Goal: Task Accomplishment & Management: Complete application form

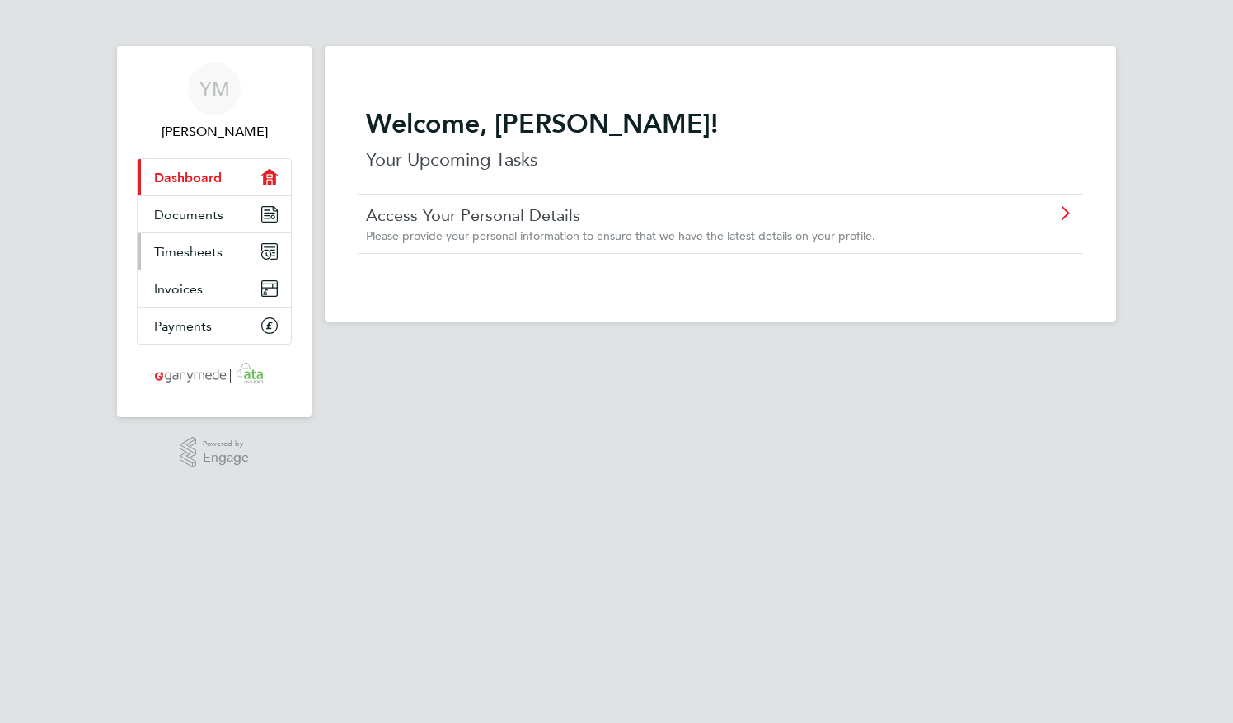
drag, startPoint x: 0, startPoint y: 0, endPoint x: 181, endPoint y: 256, distance: 313.6
click at [181, 256] on span "Timesheets" at bounding box center [188, 252] width 68 height 16
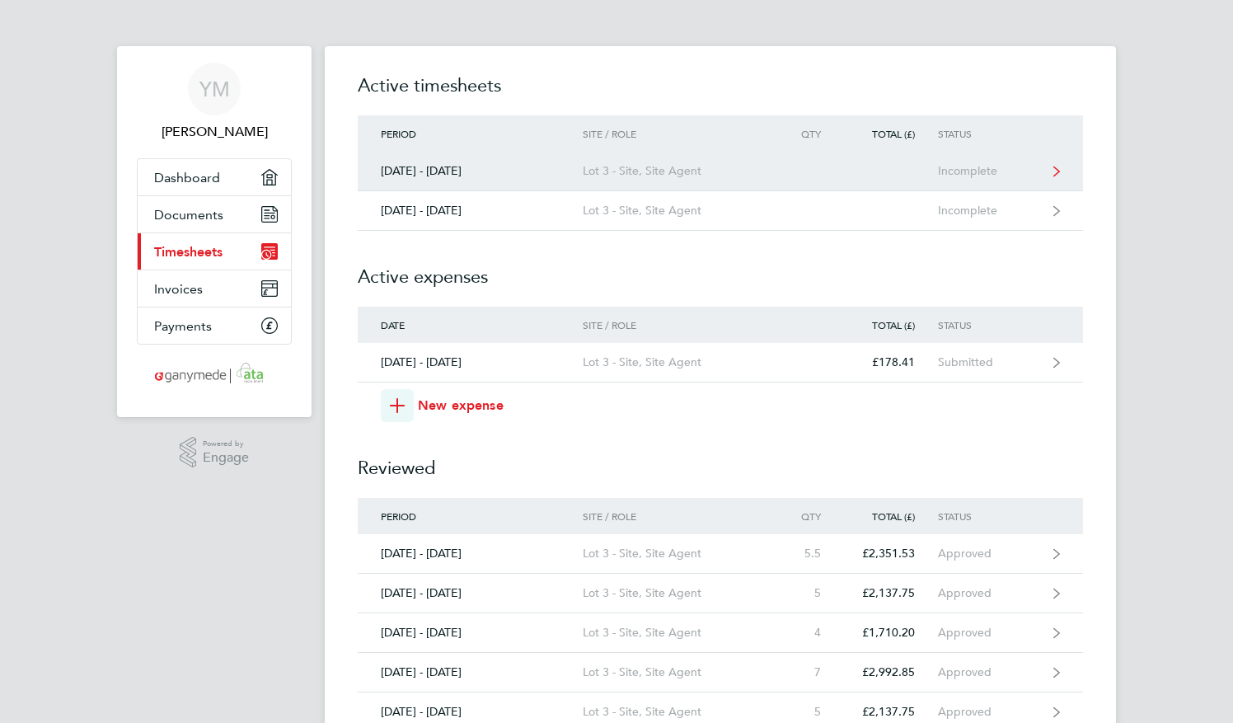
click at [587, 171] on div "Lot 3 - Site, Site Agent" at bounding box center [677, 171] width 189 height 14
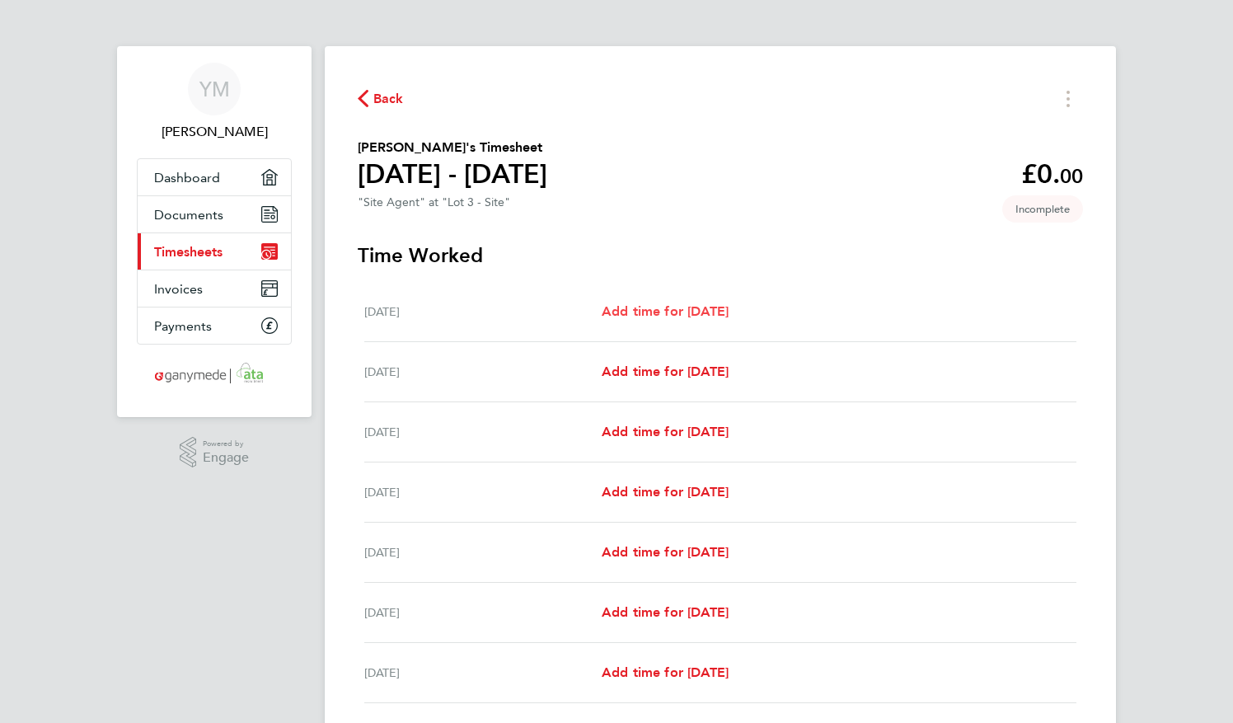
click at [656, 312] on span "Add time for [DATE]" at bounding box center [665, 311] width 127 height 16
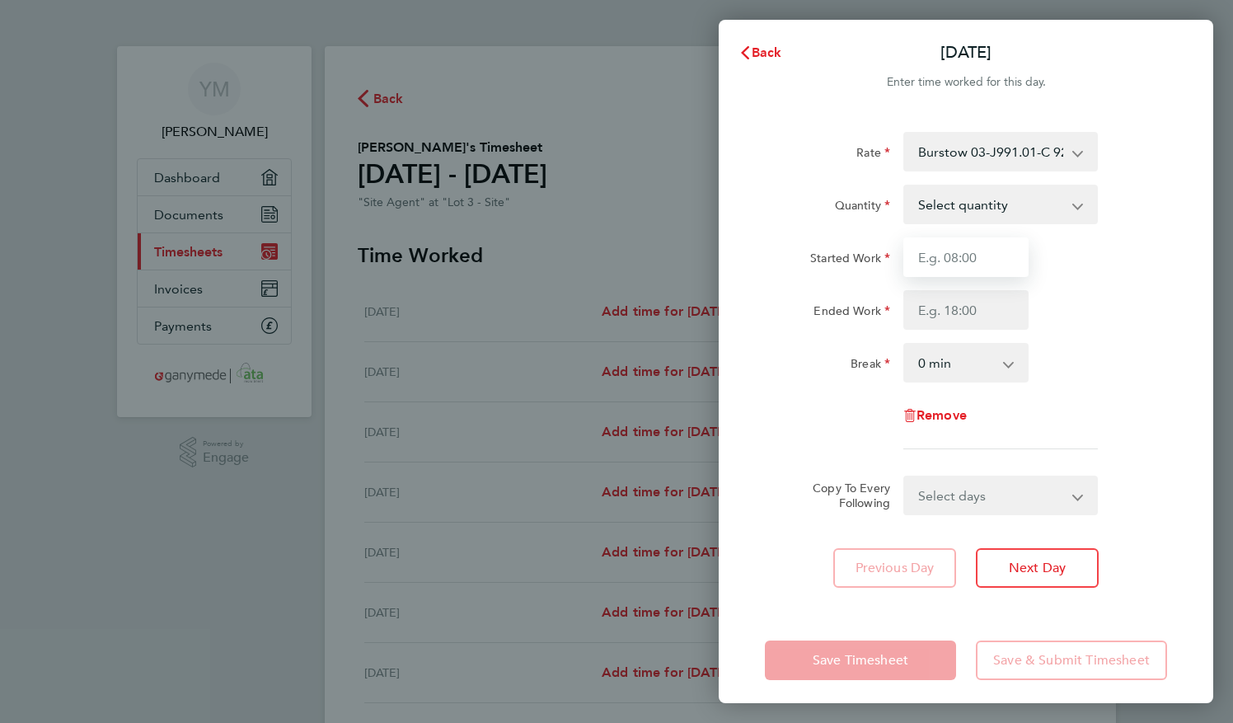
click at [988, 256] on input "Started Work" at bounding box center [966, 257] width 125 height 40
type input "07:30"
type input "17:30"
drag, startPoint x: 955, startPoint y: 211, endPoint x: 952, endPoint y: 224, distance: 13.4
click at [955, 211] on select "Select quantity 0.5 1" at bounding box center [990, 204] width 171 height 36
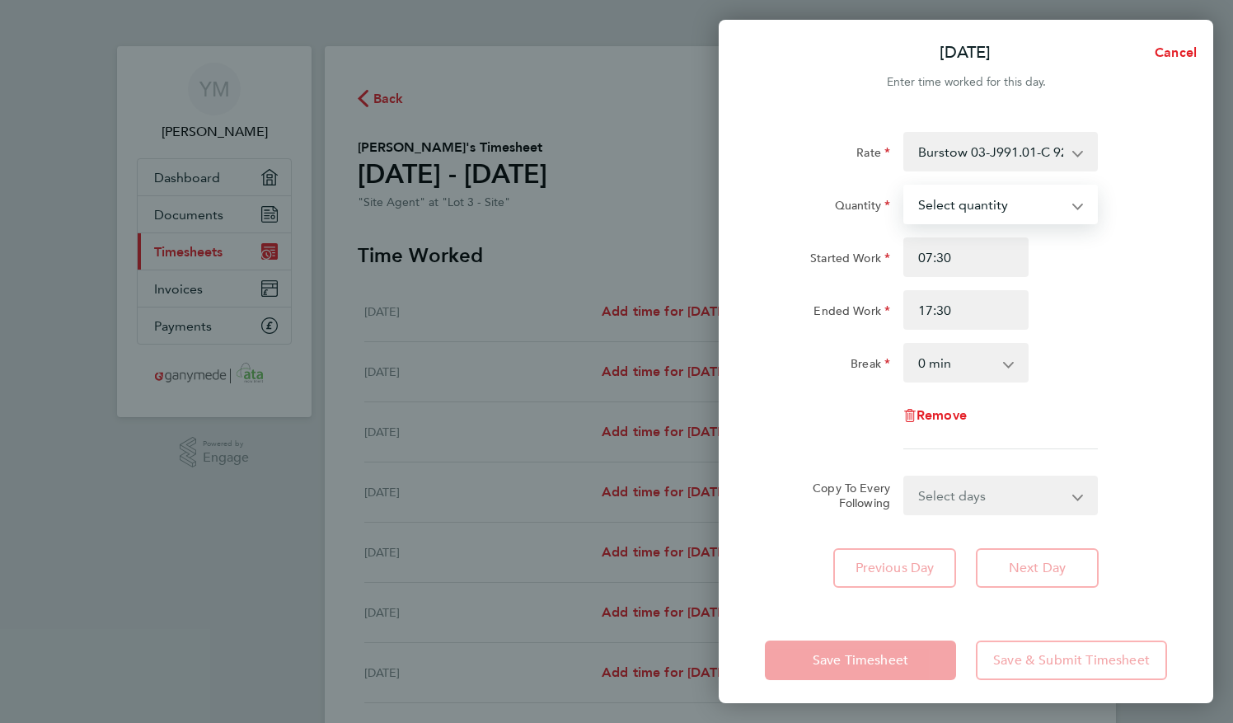
select select "1"
click at [905, 186] on select "Select quantity 0.5 1" at bounding box center [990, 204] width 171 height 36
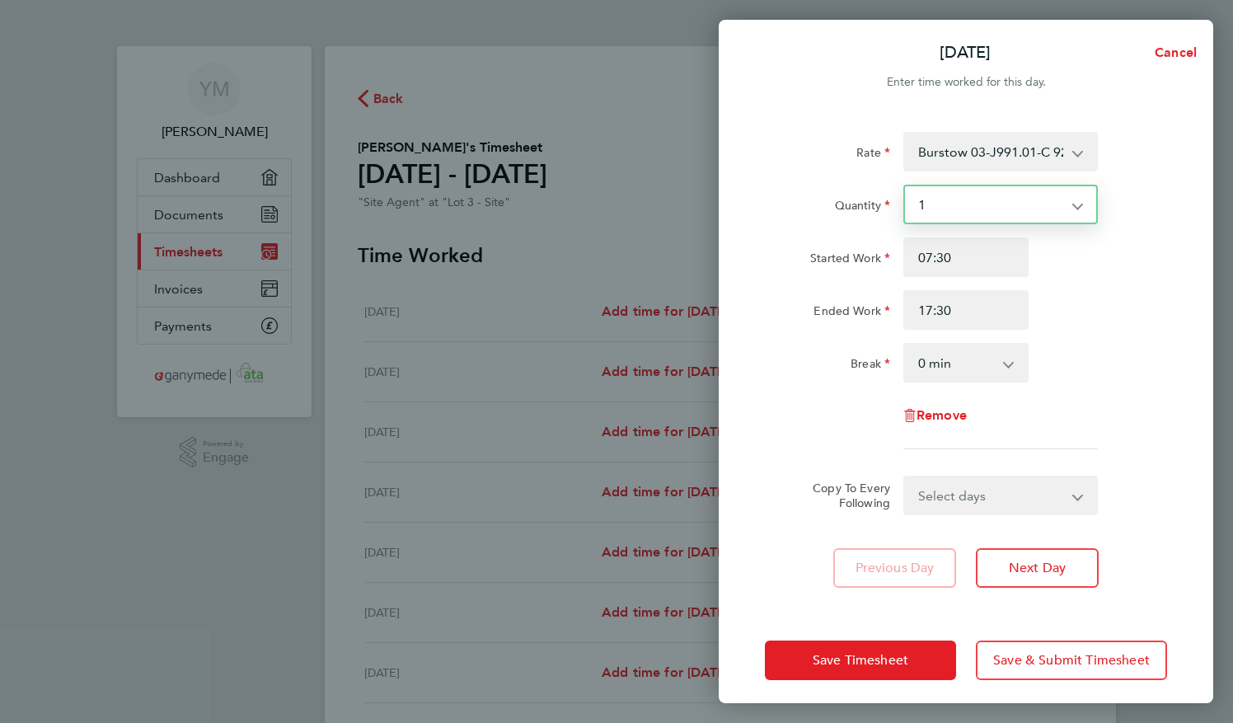
click at [935, 371] on select "0 min 15 min 30 min 45 min 60 min 75 min 90 min" at bounding box center [956, 363] width 102 height 36
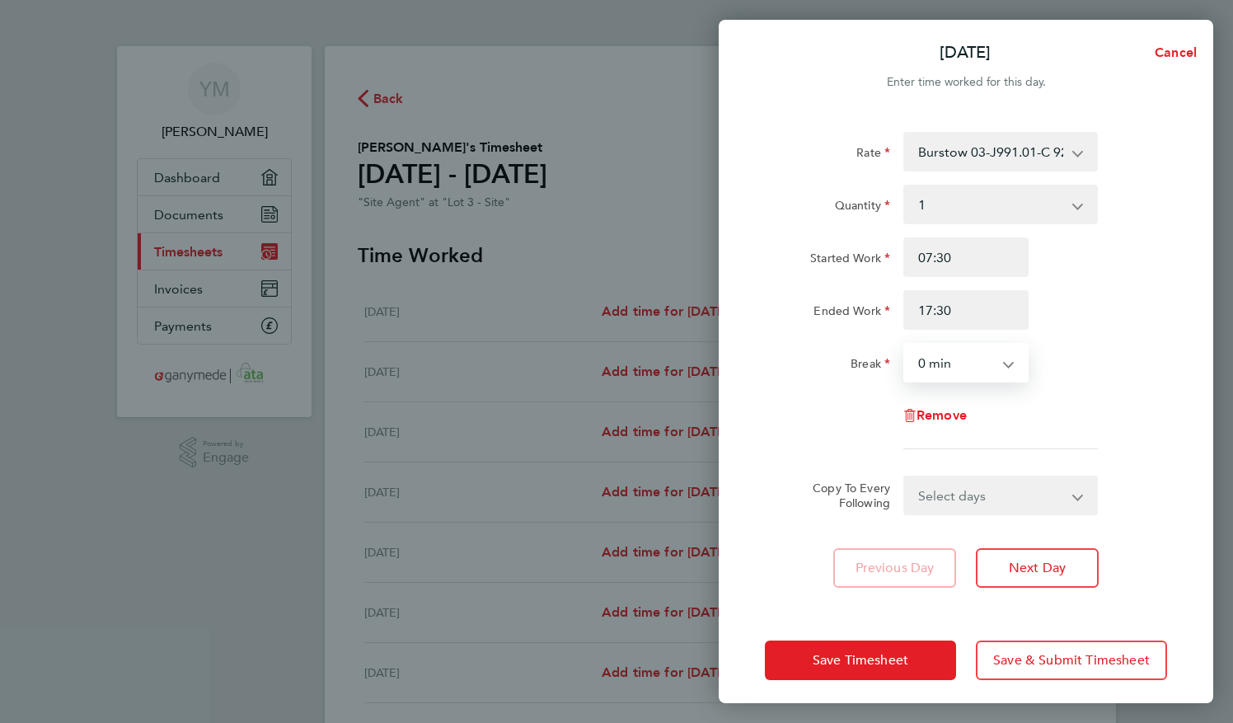
select select "60"
click at [905, 345] on select "0 min 15 min 30 min 45 min 60 min 75 min 90 min" at bounding box center [956, 363] width 102 height 36
click at [942, 513] on div "Select days Day Weekday (Mon-Fri) Weekend (Sat-Sun) [DATE] [DATE] [DATE] [DATE]…" at bounding box center [1001, 496] width 195 height 40
click at [942, 502] on select "Select days Day Weekday (Mon-Fri) Weekend (Sat-Sun) [DATE] [DATE] [DATE] [DATE]…" at bounding box center [991, 495] width 173 height 36
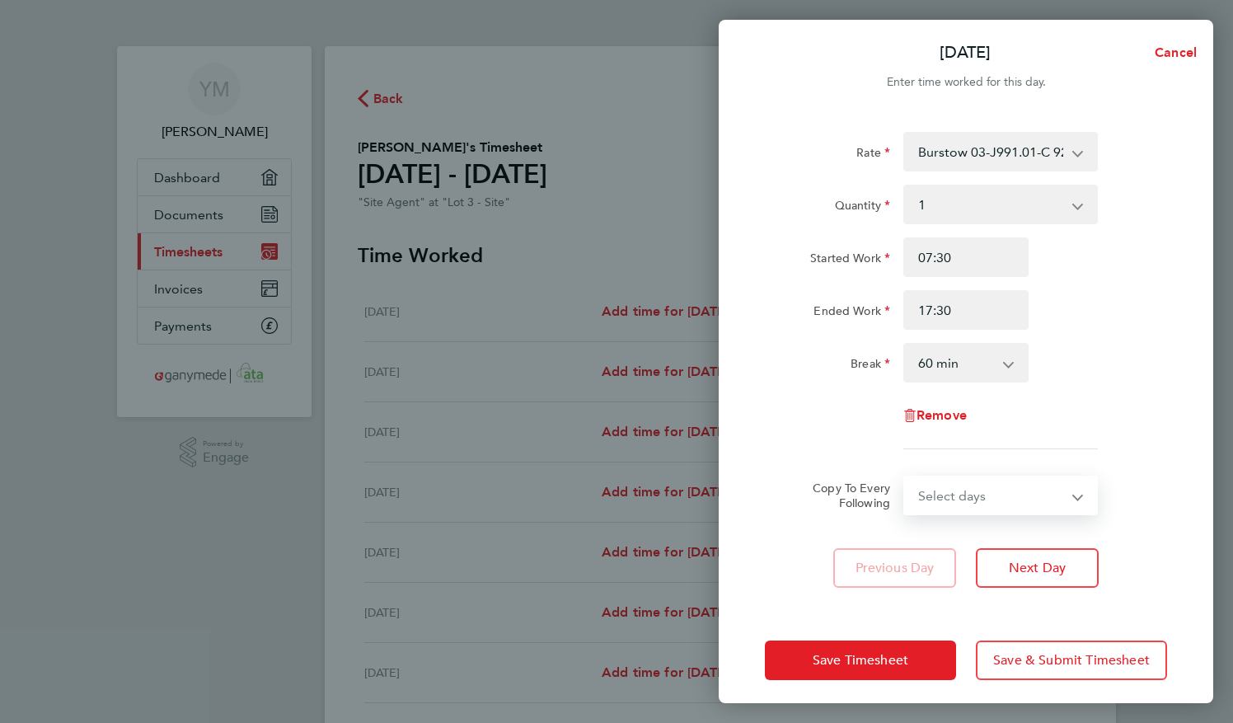
select select "DAY"
click at [905, 477] on select "Select days Day Weekday (Mon-Fri) Weekend (Sat-Sun) [DATE] [DATE] [DATE] [DATE]…" at bounding box center [991, 495] width 173 height 36
select select "[DATE]"
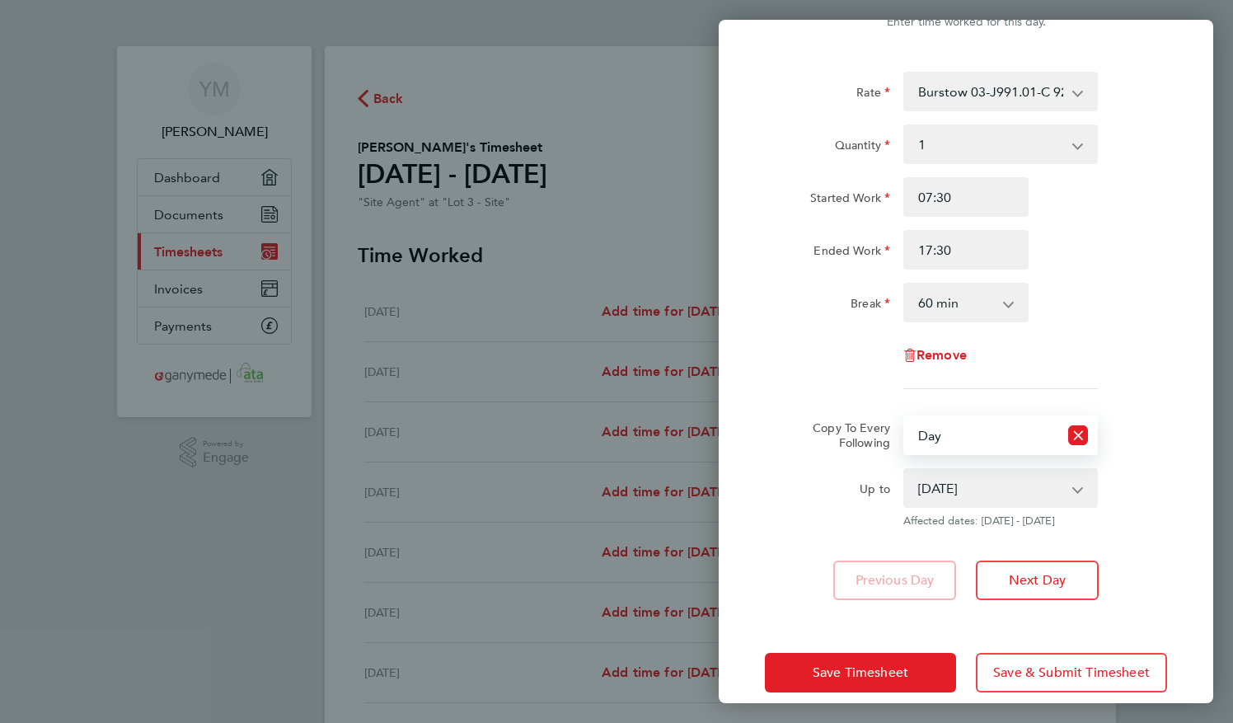
scroll to position [82, 0]
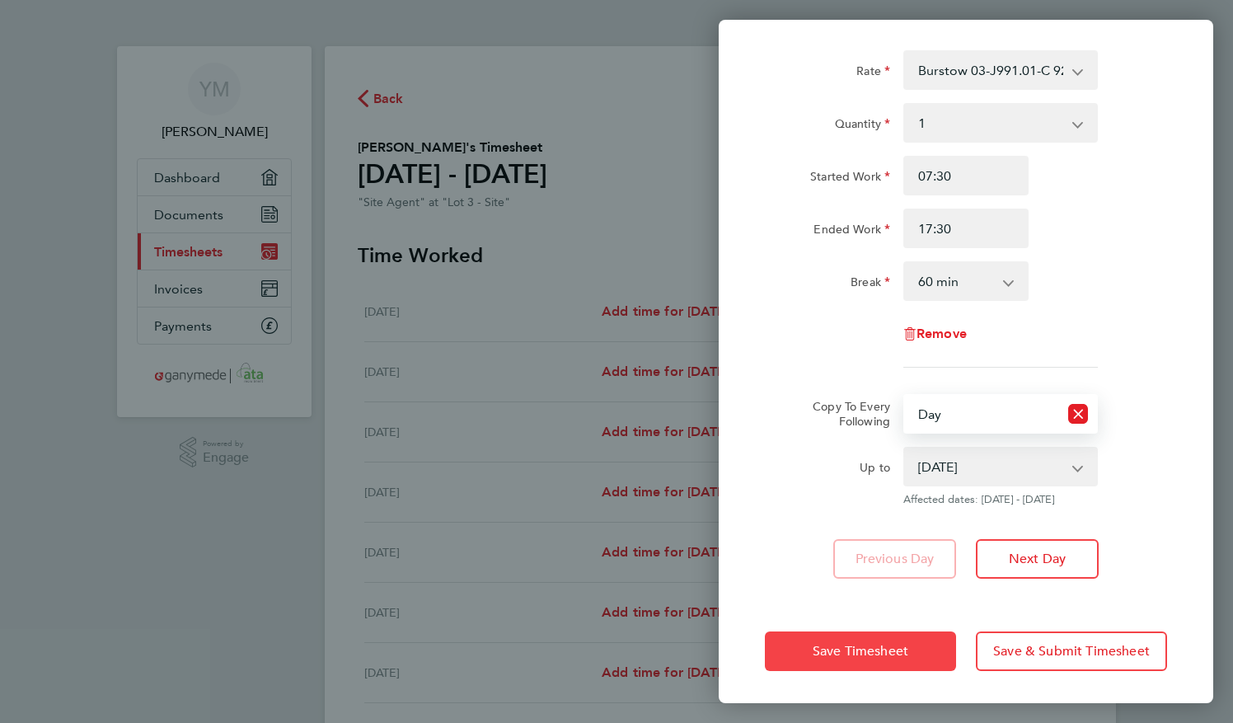
click at [872, 643] on span "Save Timesheet" at bounding box center [861, 651] width 96 height 16
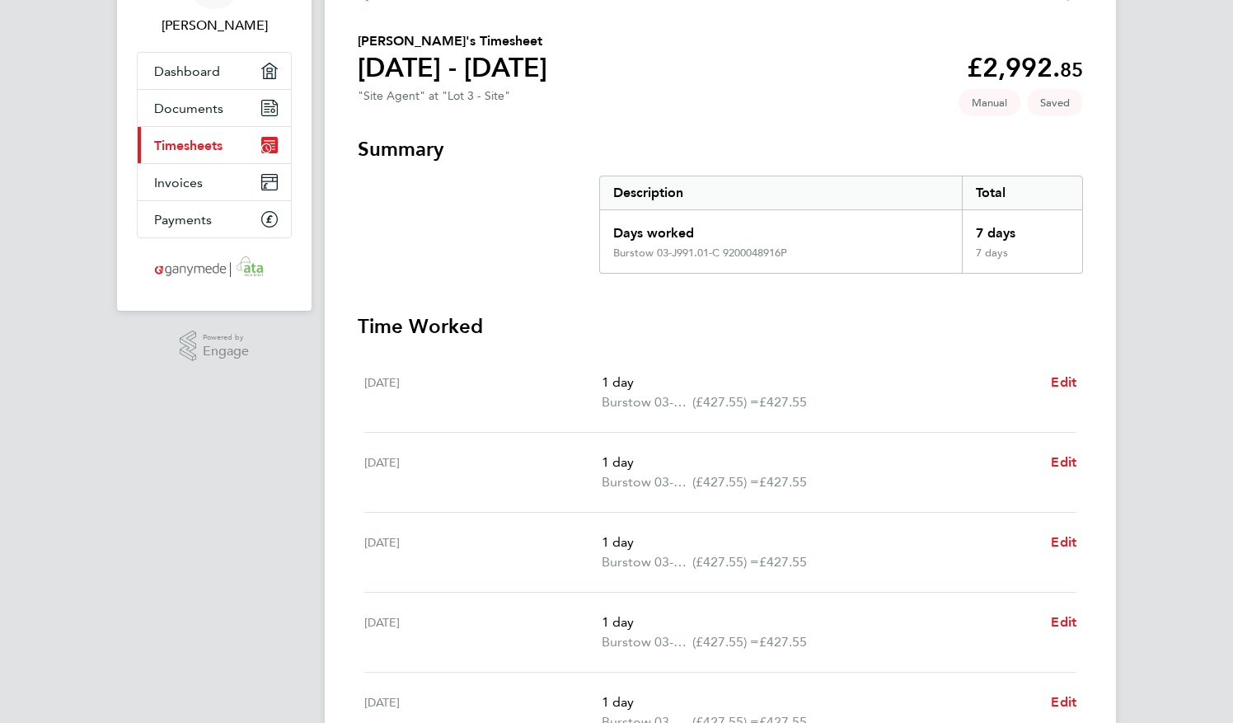
scroll to position [412, 0]
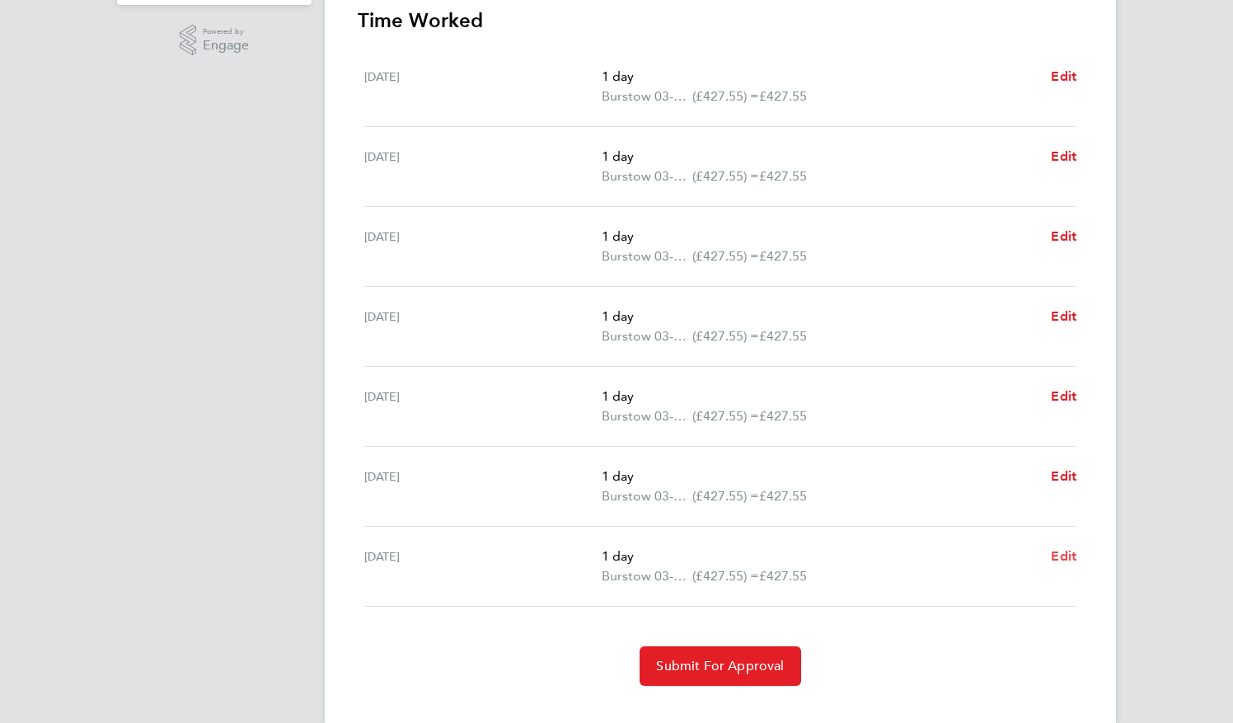
click at [1068, 556] on span "Edit" at bounding box center [1064, 556] width 26 height 16
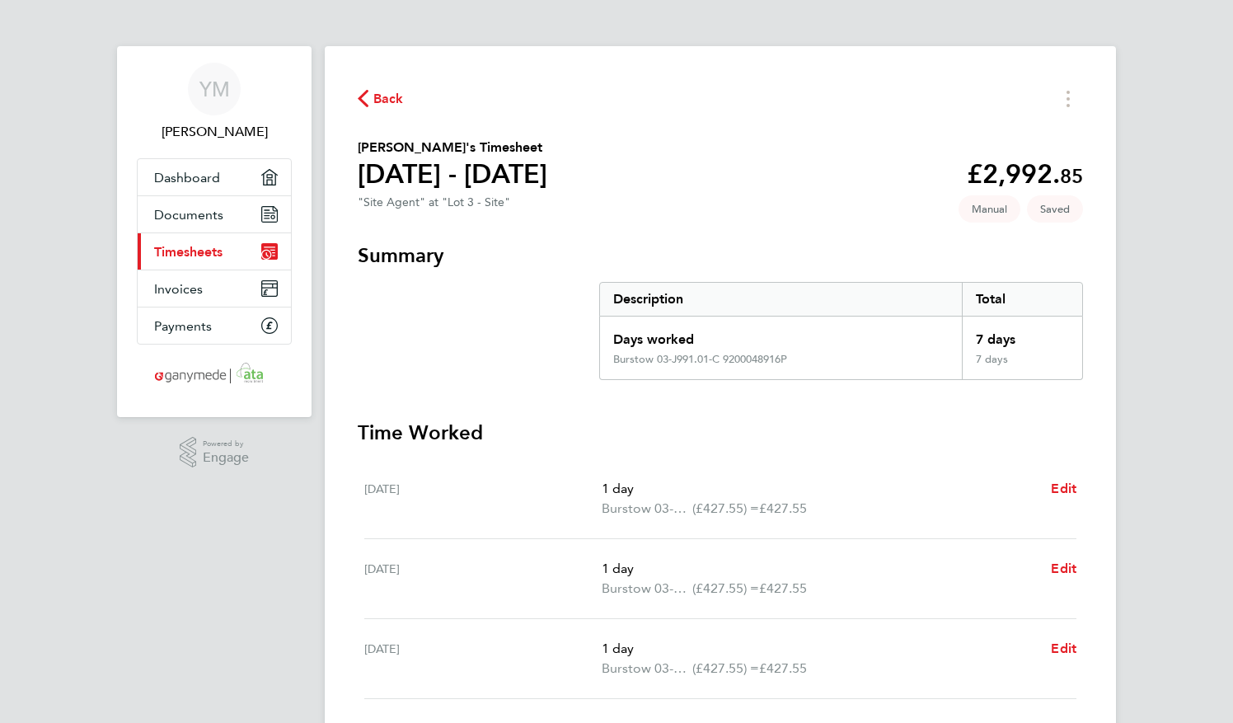
select select "1"
select select "60"
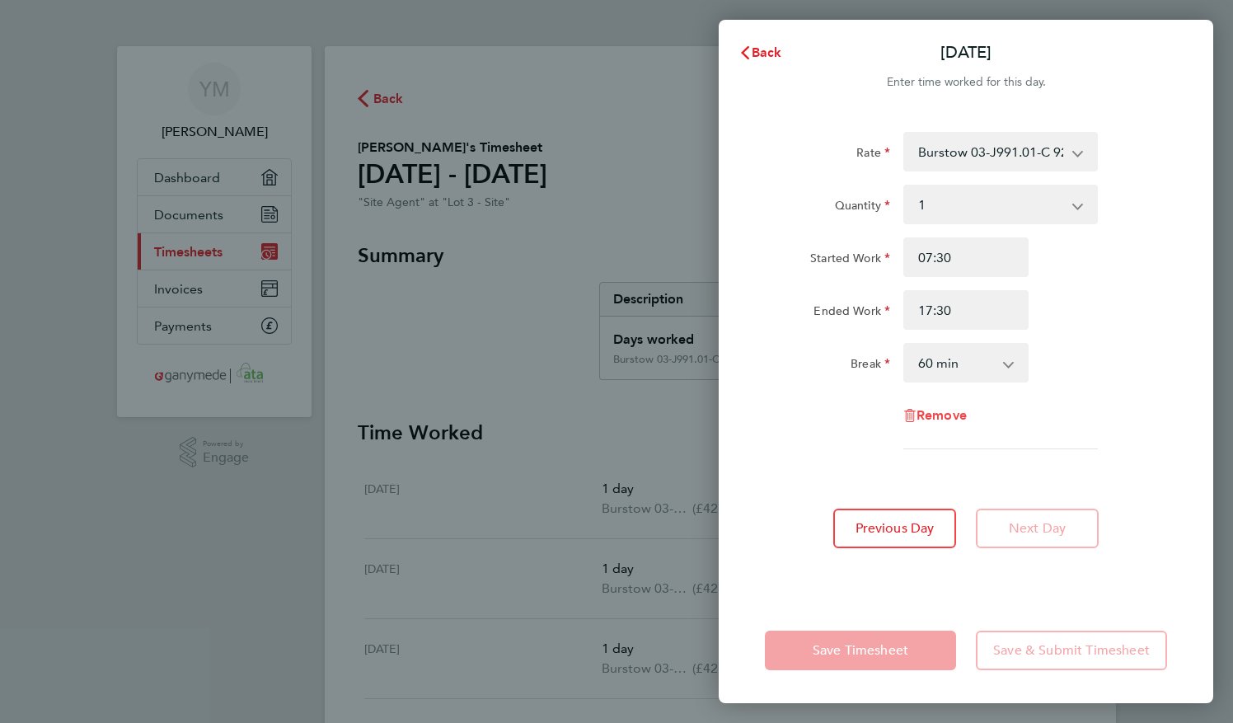
click at [934, 415] on span "Remove" at bounding box center [942, 415] width 50 height 16
select select "null"
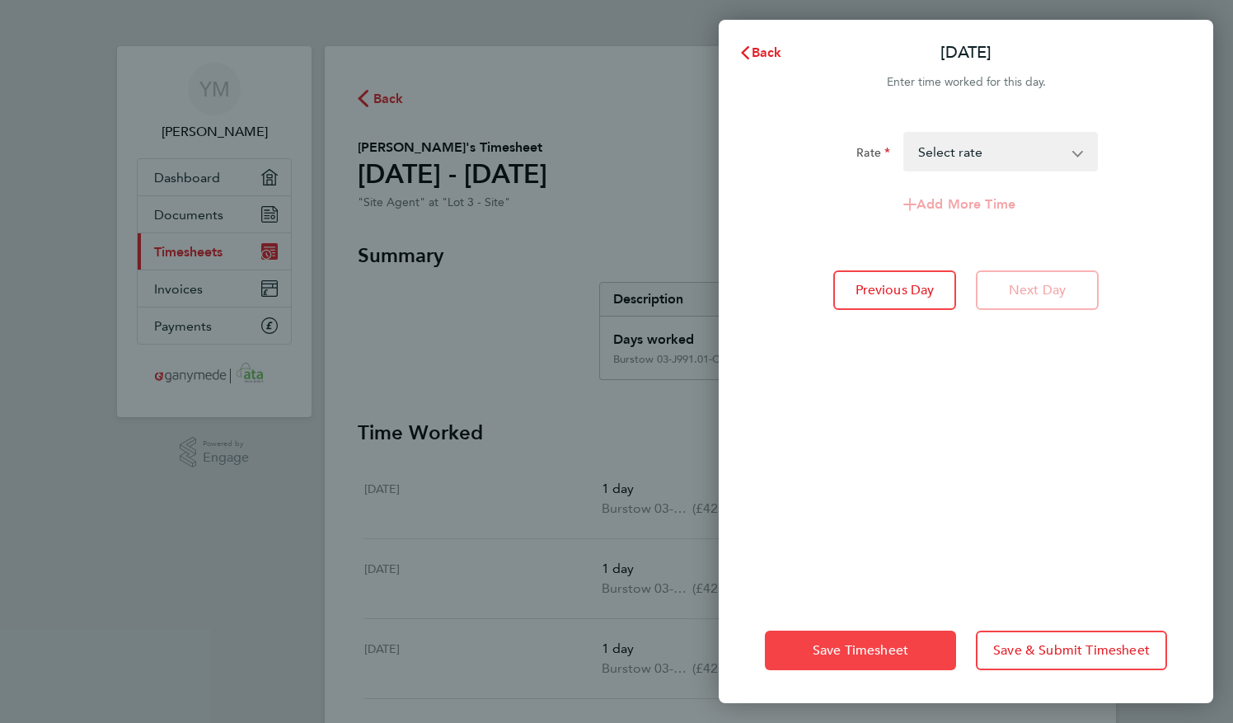
click at [904, 643] on span "Save Timesheet" at bounding box center [861, 650] width 96 height 16
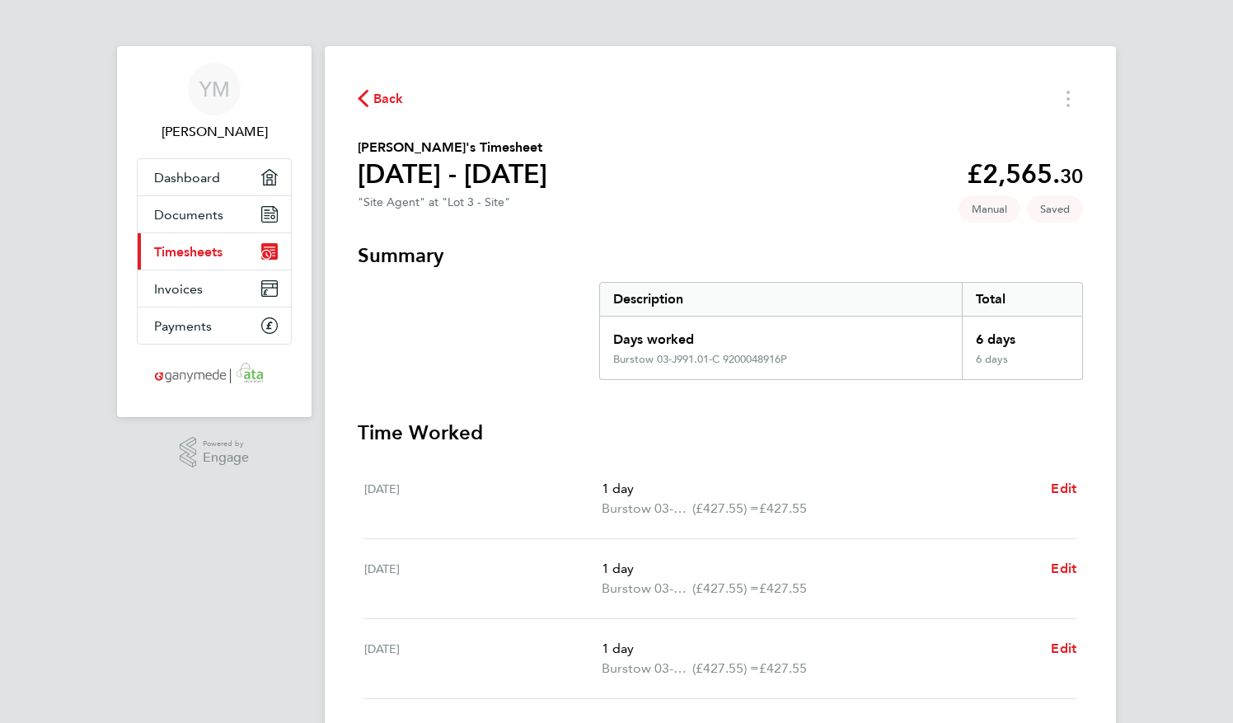
scroll to position [419, 0]
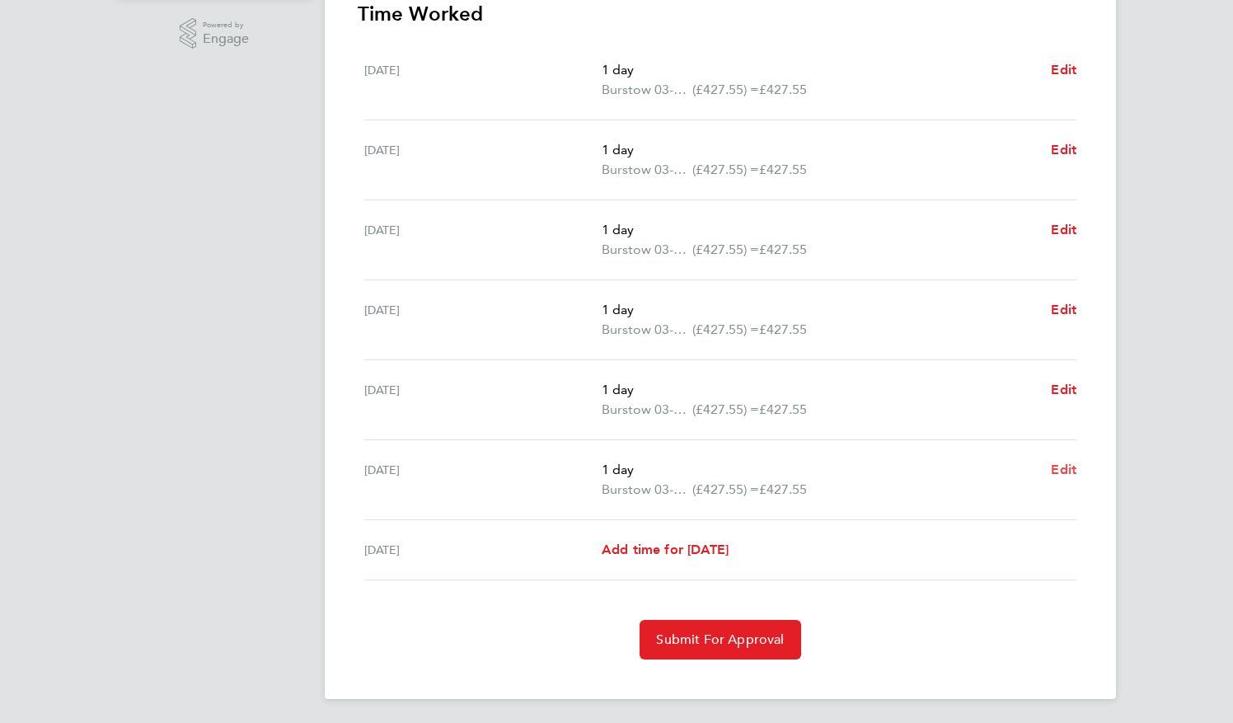
click at [1057, 464] on span "Edit" at bounding box center [1064, 470] width 26 height 16
select select "1"
select select "60"
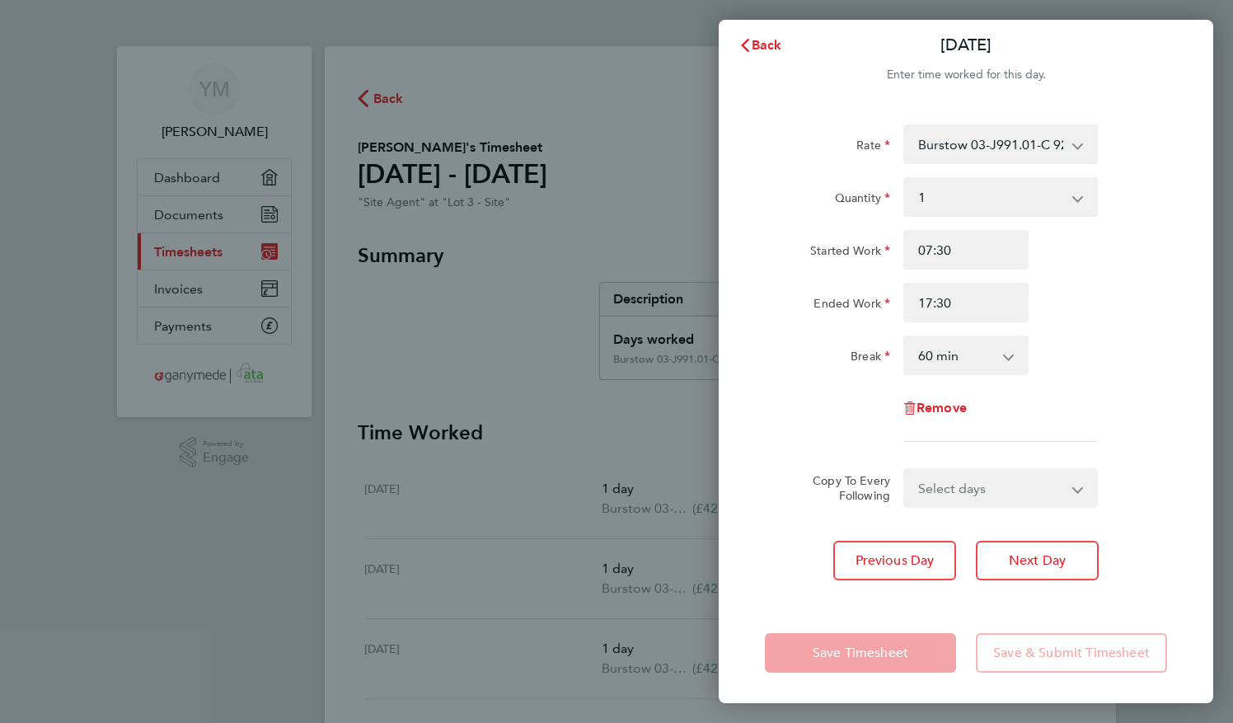
scroll to position [9, 0]
click at [960, 402] on span "Remove" at bounding box center [942, 406] width 50 height 16
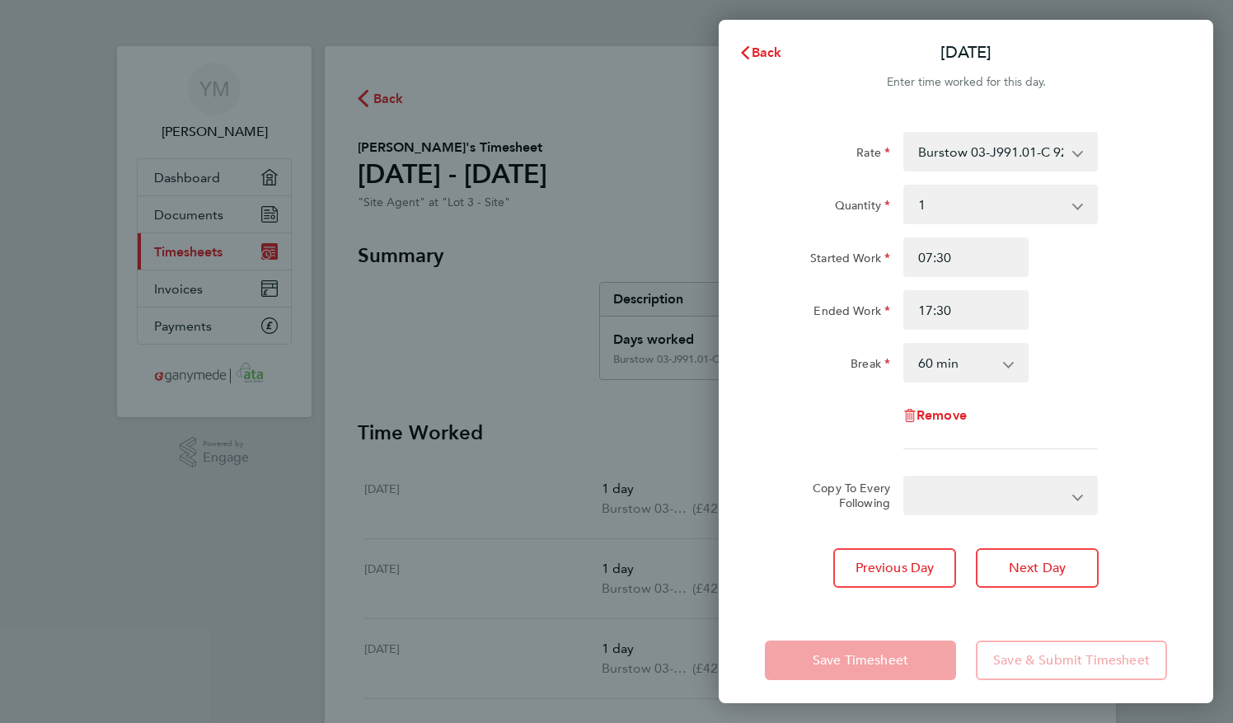
select select "null"
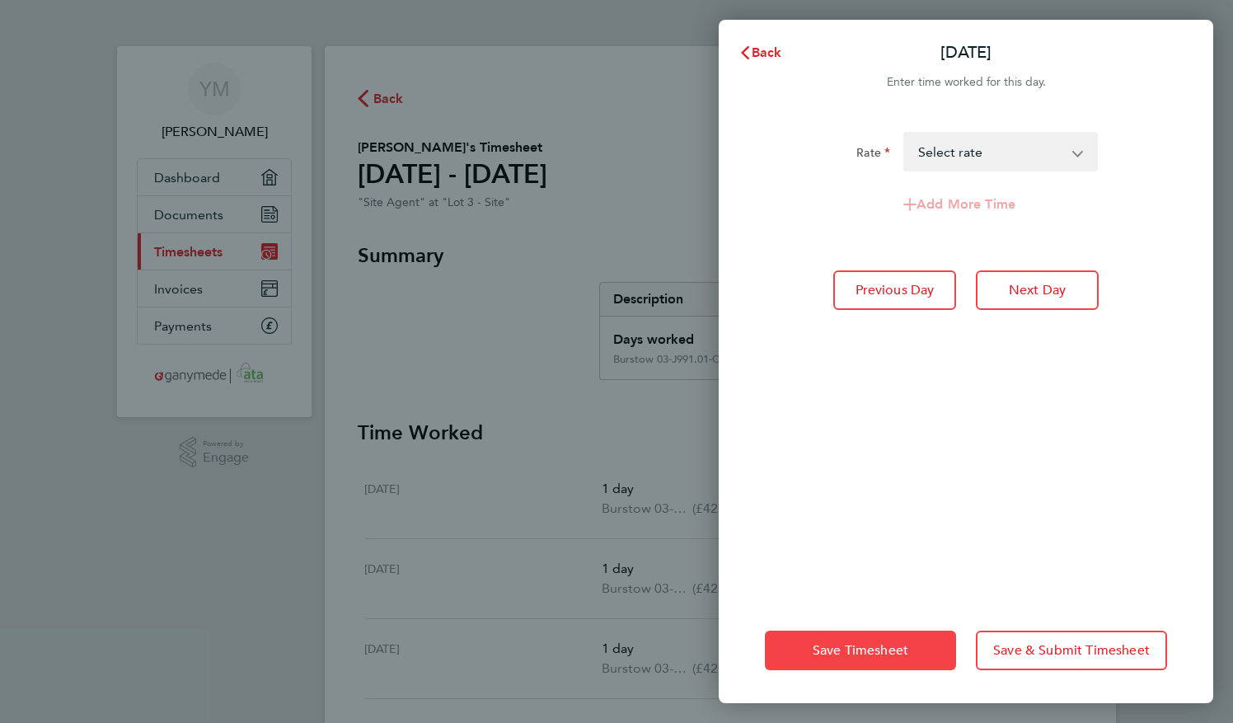
click at [874, 648] on span "Save Timesheet" at bounding box center [861, 650] width 96 height 16
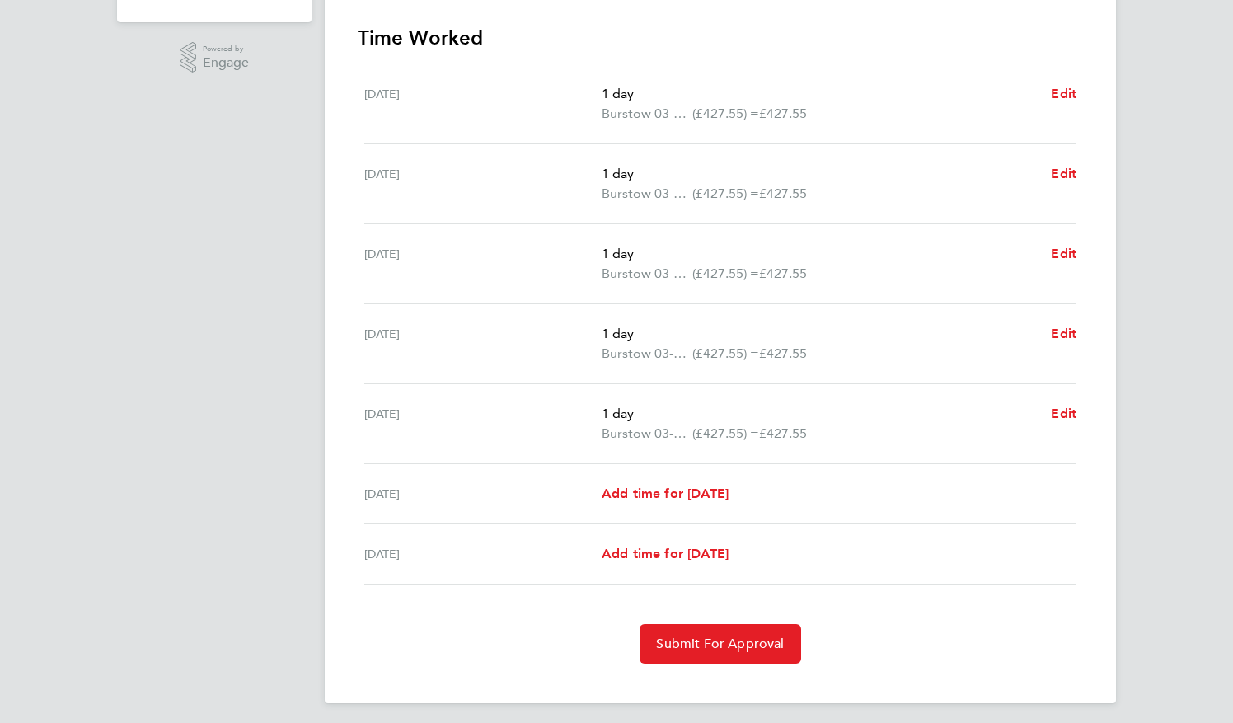
scroll to position [399, 0]
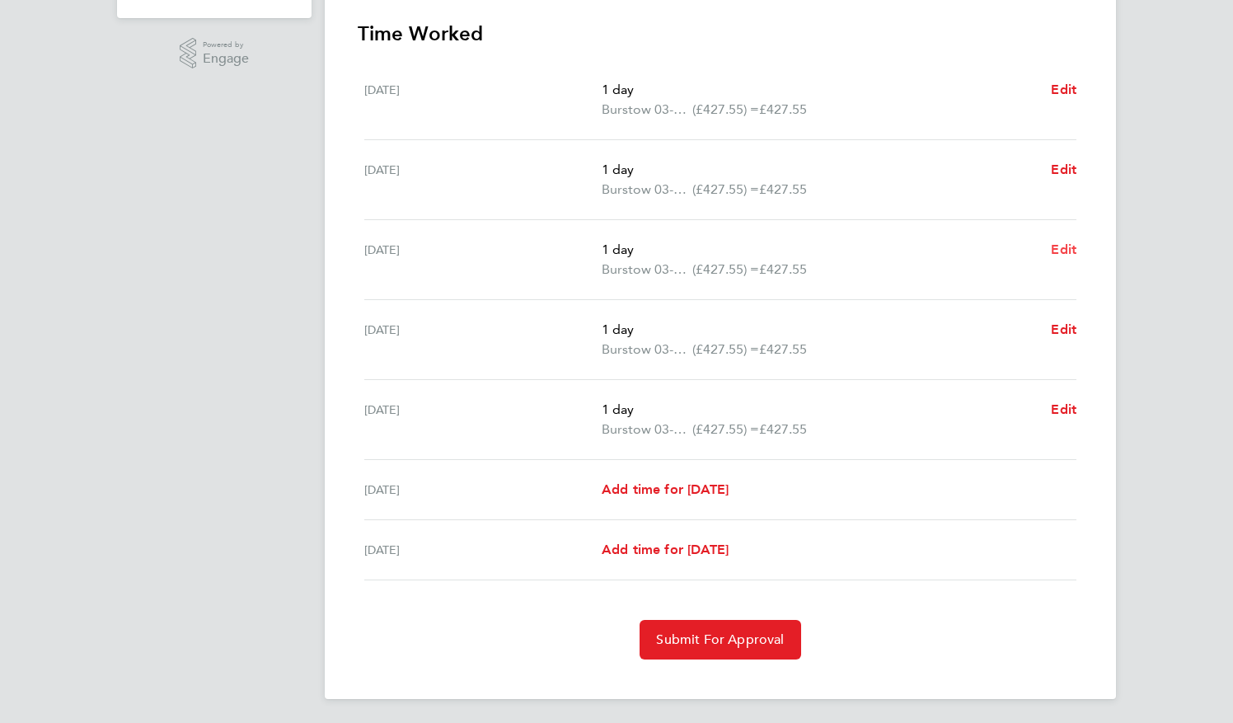
click at [1060, 245] on span "Edit" at bounding box center [1064, 250] width 26 height 16
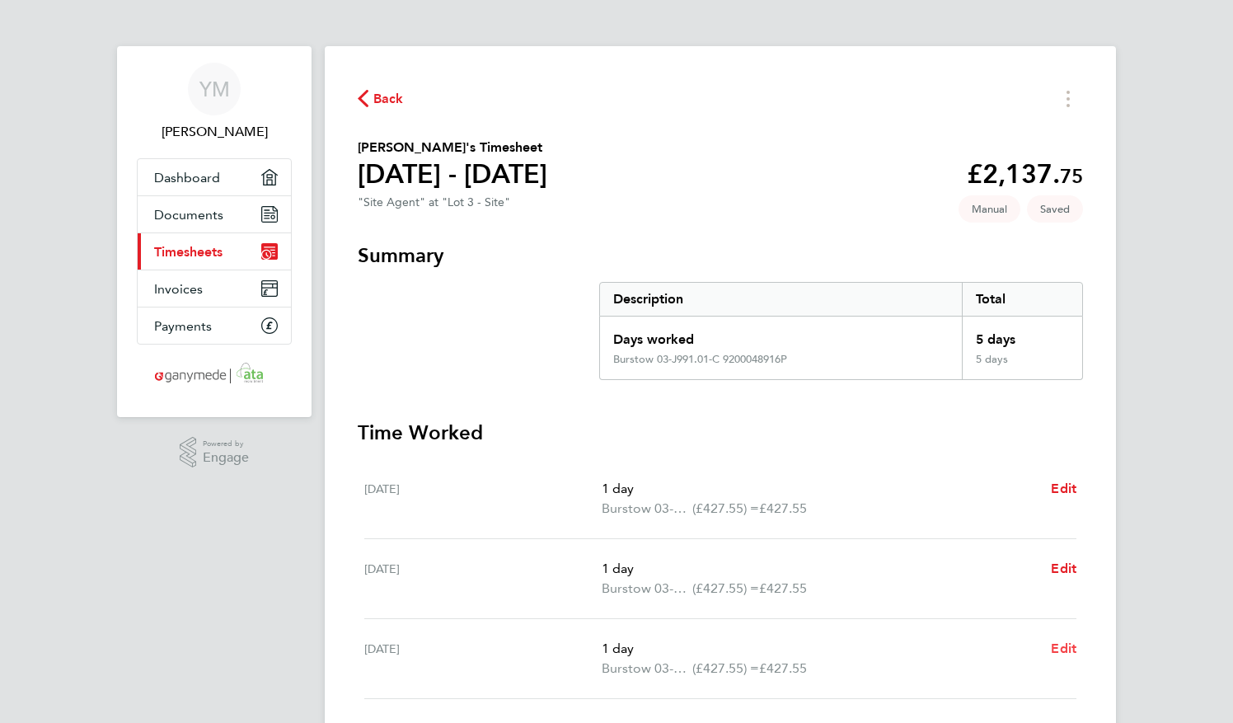
select select "1"
select select "60"
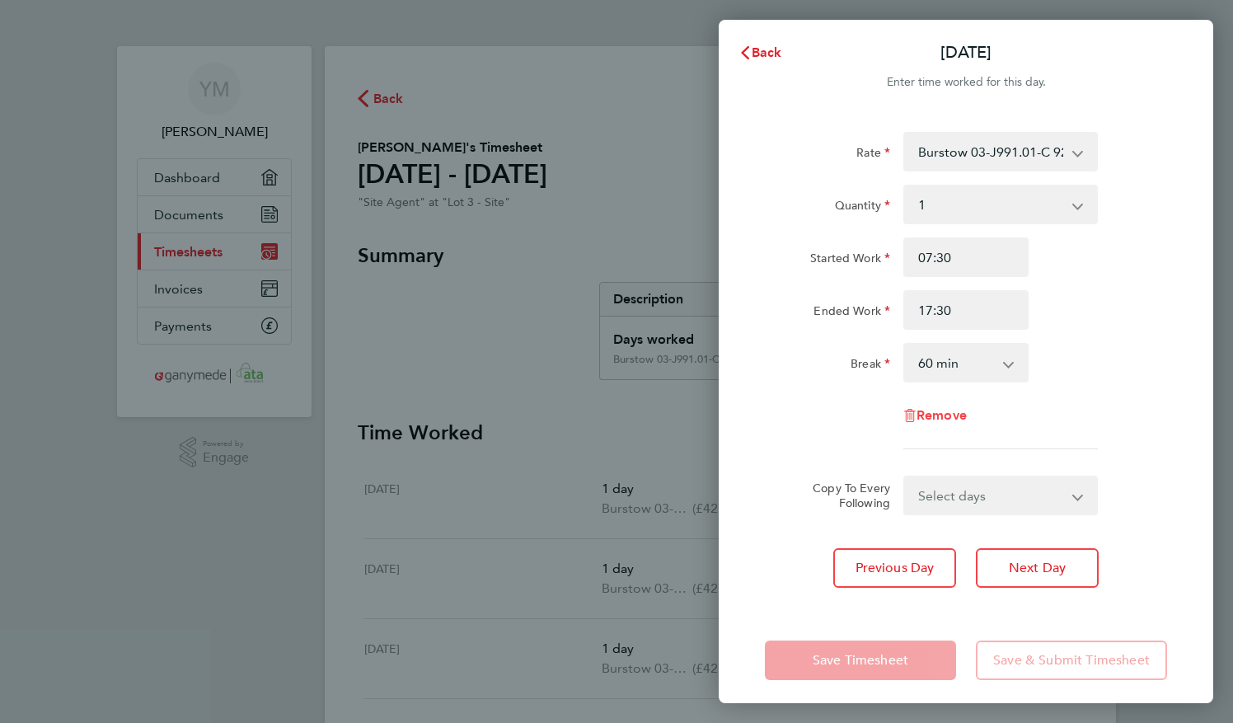
click at [943, 415] on span "Remove" at bounding box center [942, 415] width 50 height 16
select select "null"
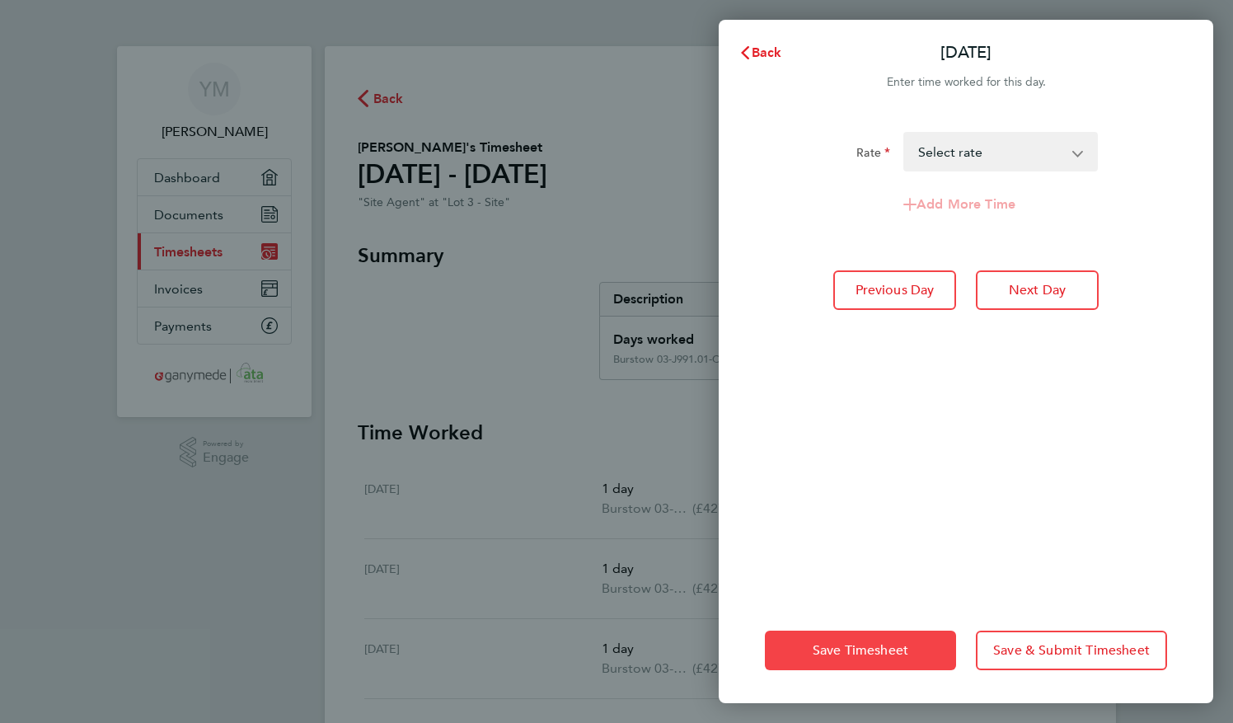
click at [890, 638] on button "Save Timesheet" at bounding box center [860, 651] width 191 height 40
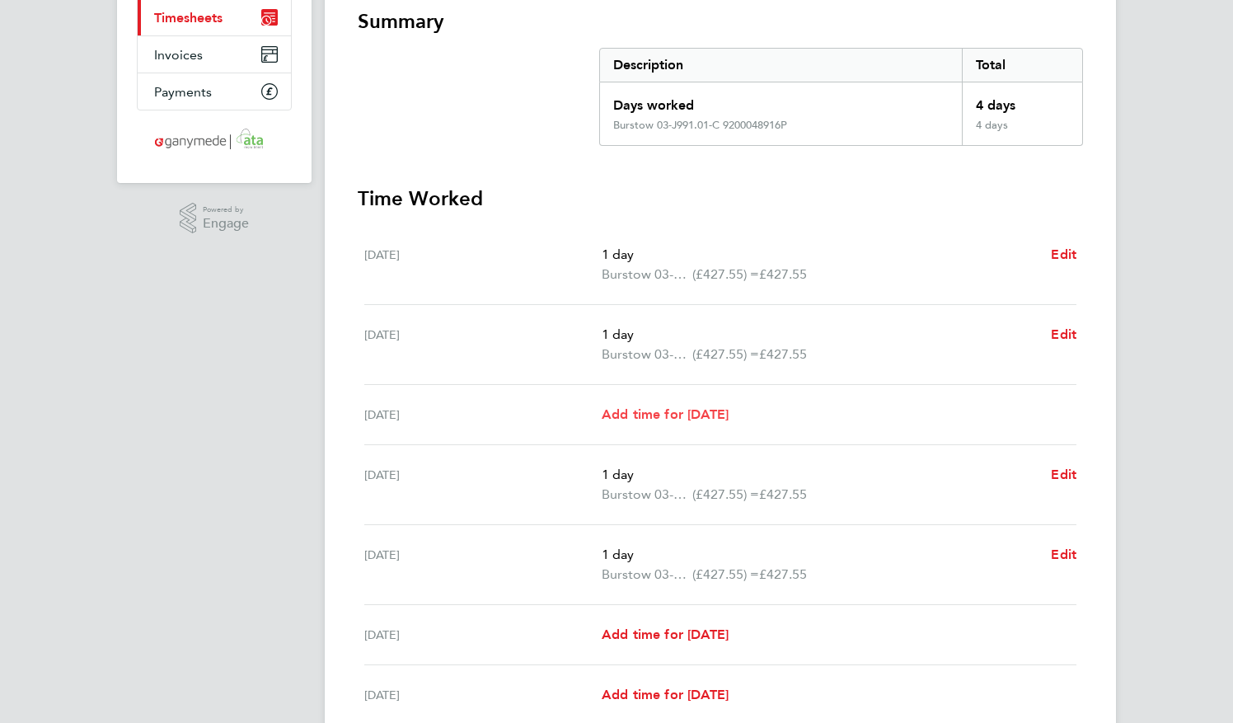
scroll to position [330, 0]
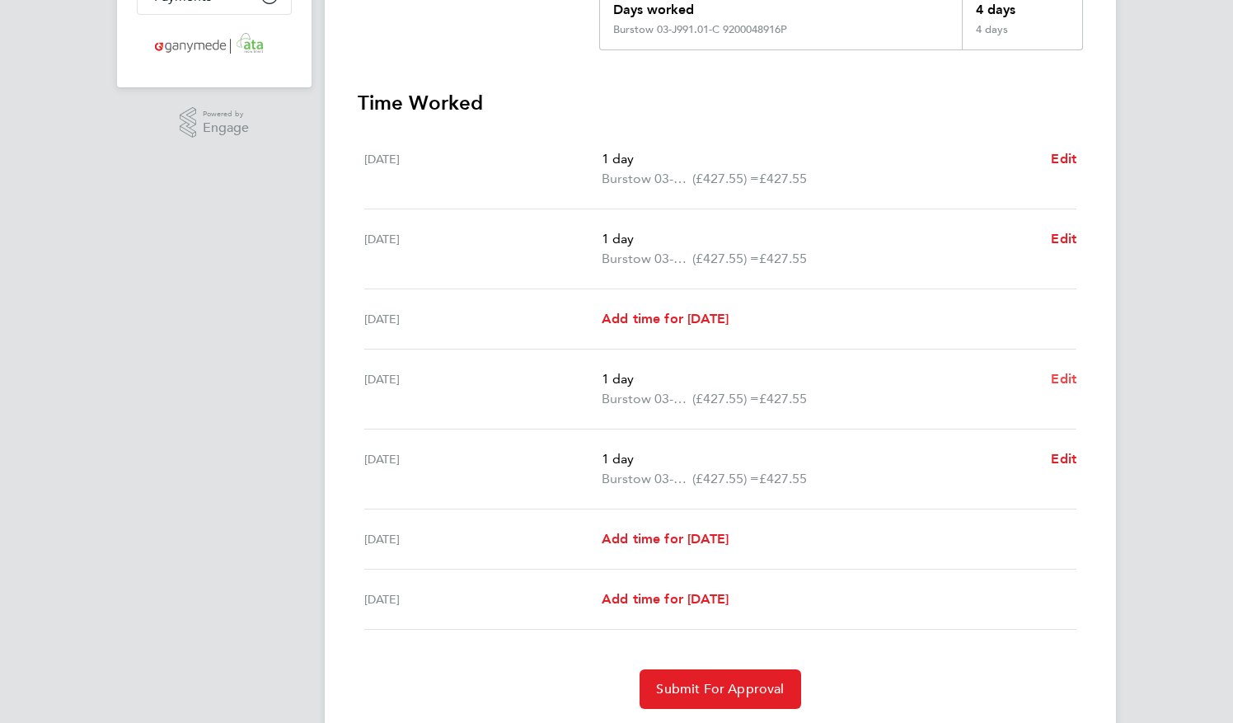
click at [1065, 376] on span "Edit" at bounding box center [1064, 379] width 26 height 16
select select "1"
select select "60"
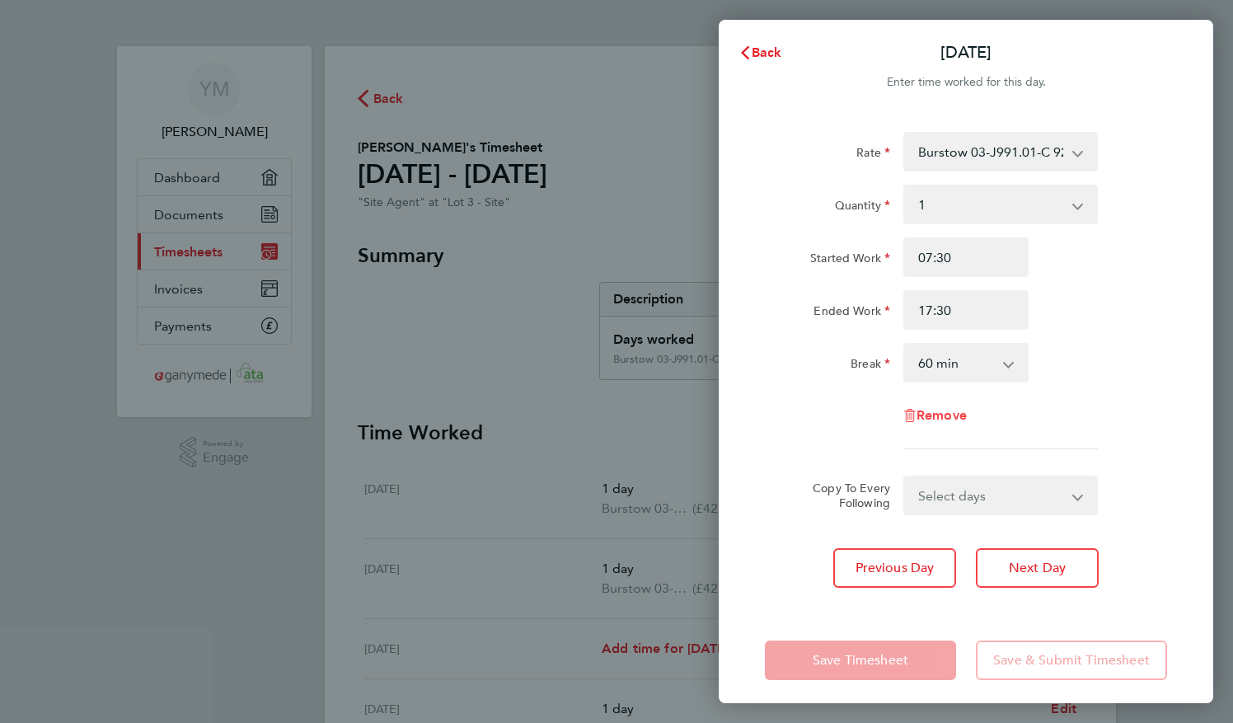
click at [945, 413] on span "Remove" at bounding box center [942, 415] width 50 height 16
select select "null"
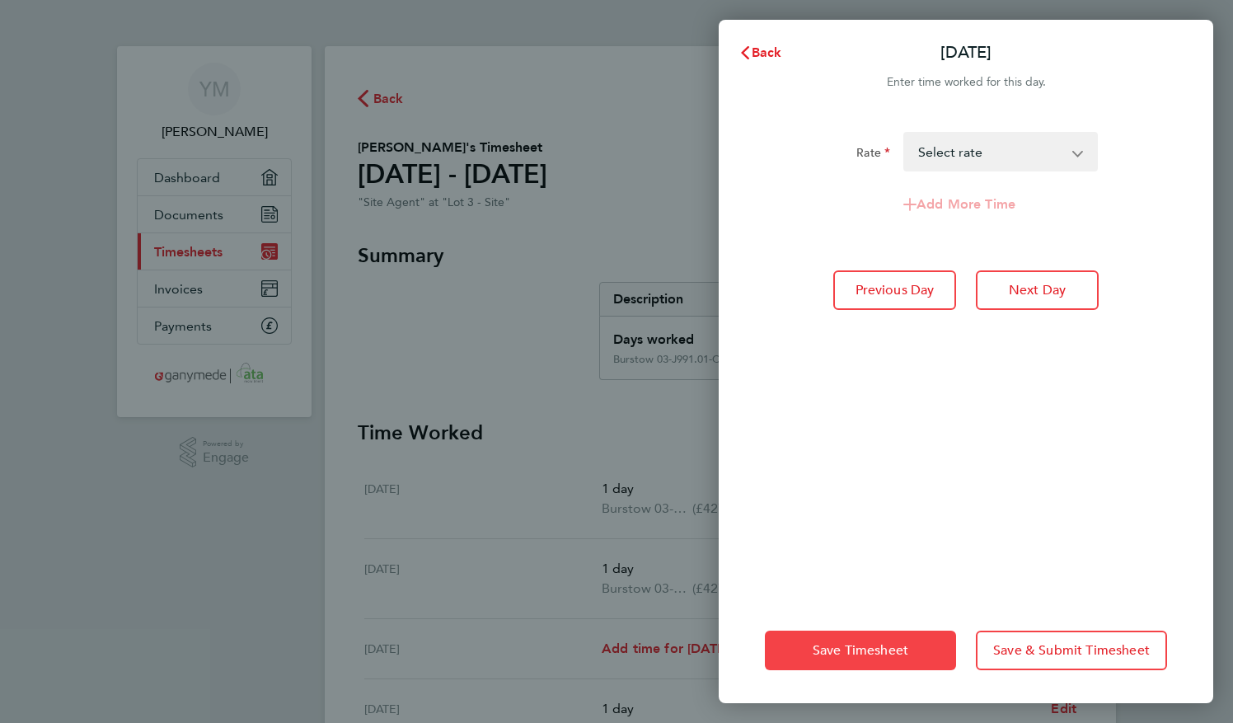
click at [887, 635] on button "Save Timesheet" at bounding box center [860, 651] width 191 height 40
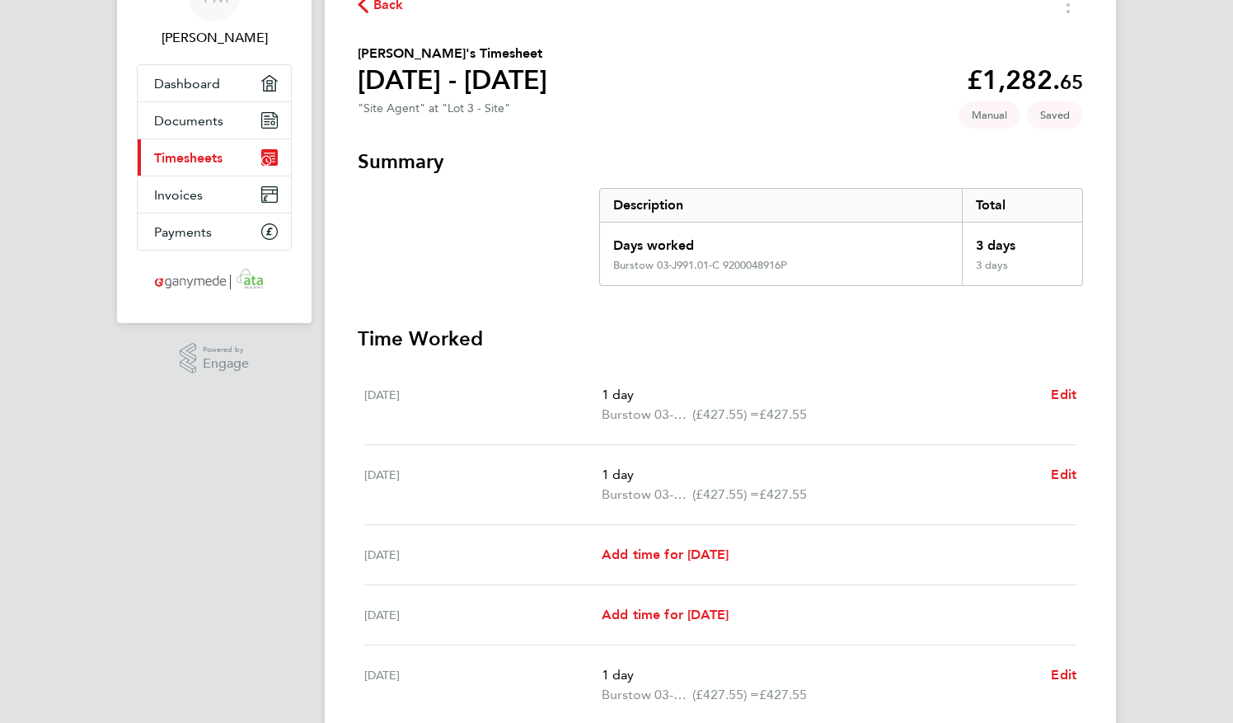
scroll to position [330, 0]
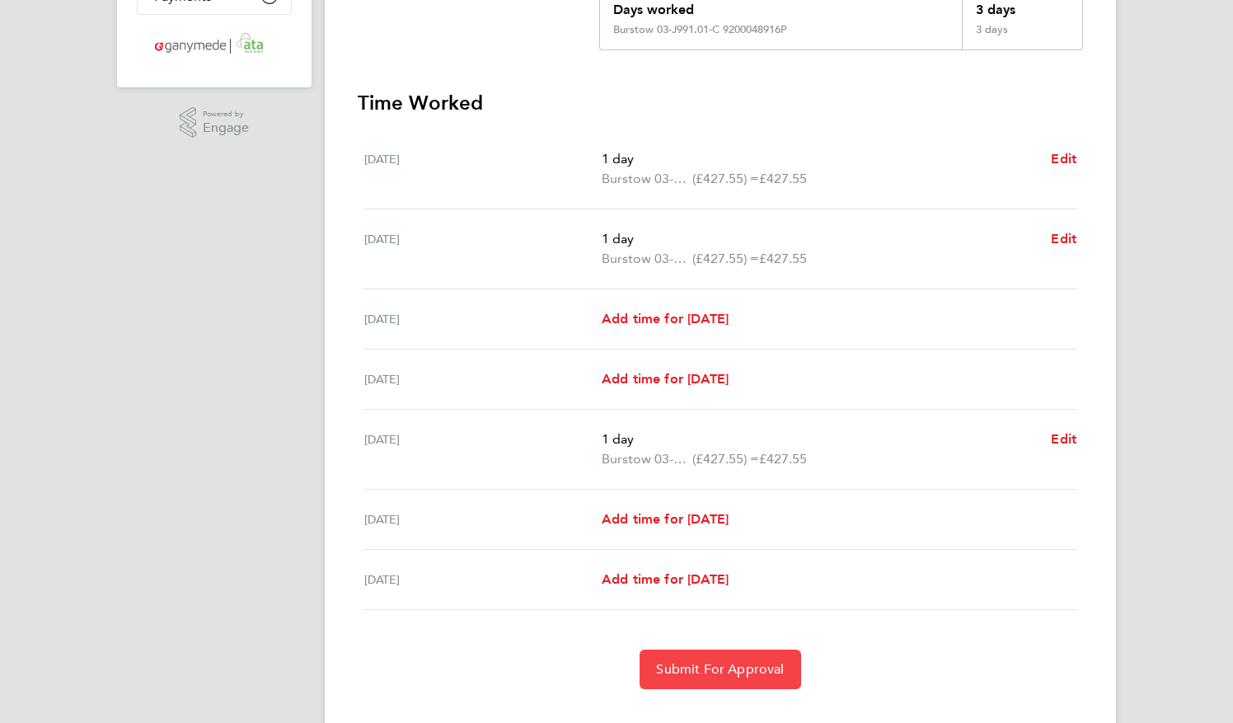
click at [759, 671] on span "Submit For Approval" at bounding box center [720, 669] width 128 height 16
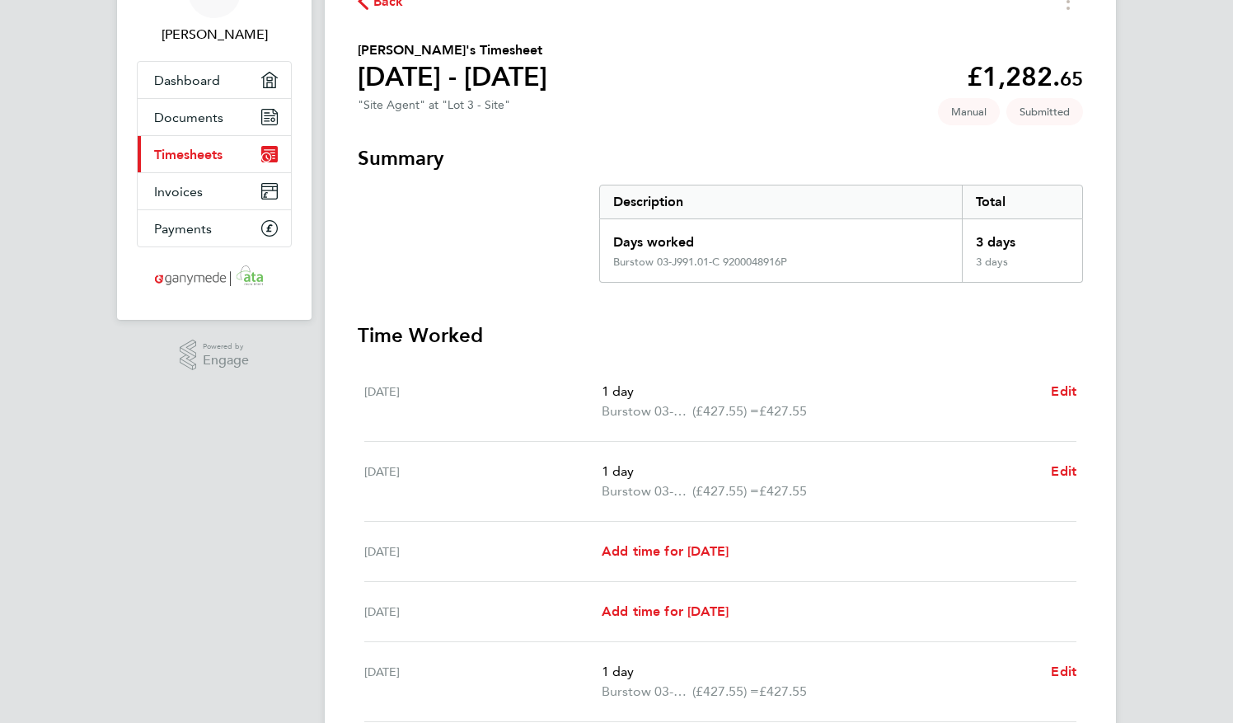
scroll to position [0, 0]
